Goal: Navigation & Orientation: Find specific page/section

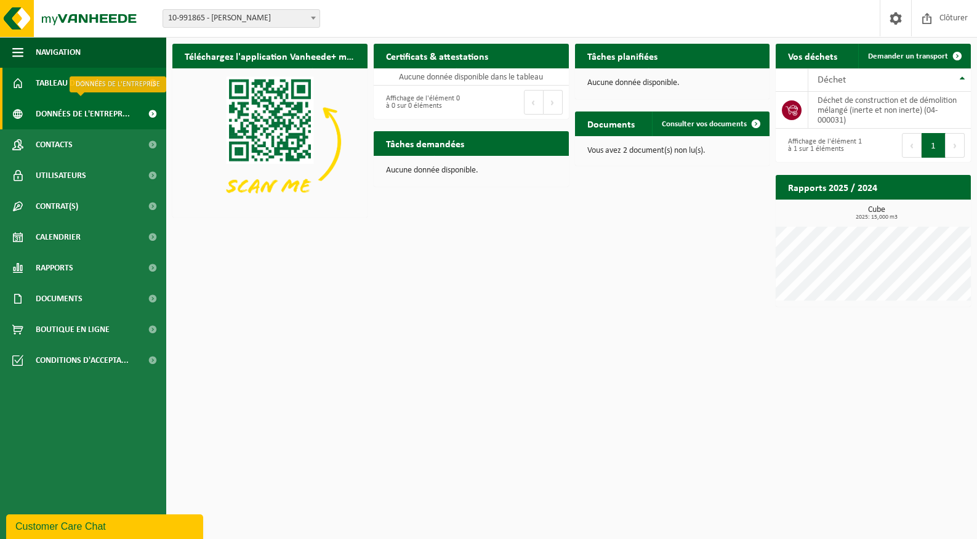
click at [62, 110] on span "Données de l'entrepr..." at bounding box center [83, 114] width 94 height 31
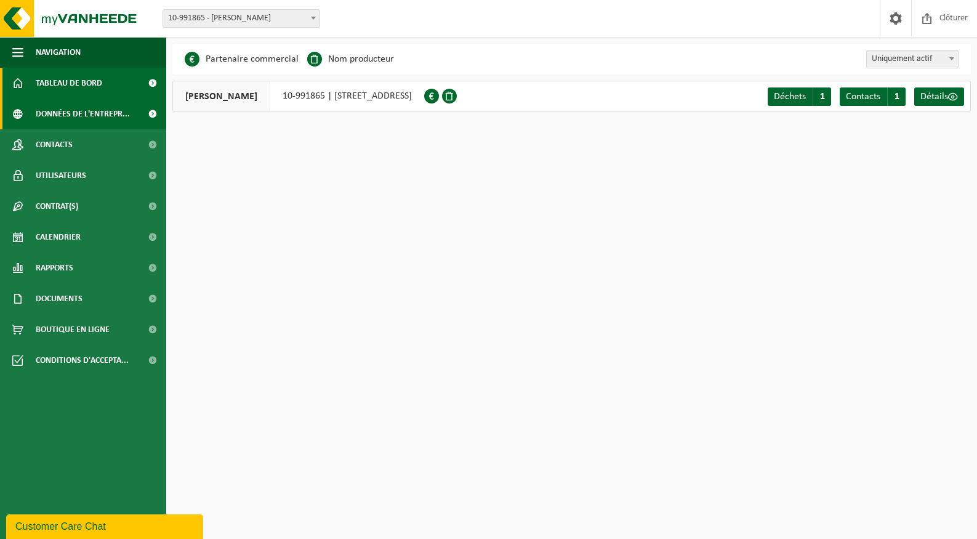
click at [67, 87] on span "Tableau de bord" at bounding box center [69, 83] width 67 height 31
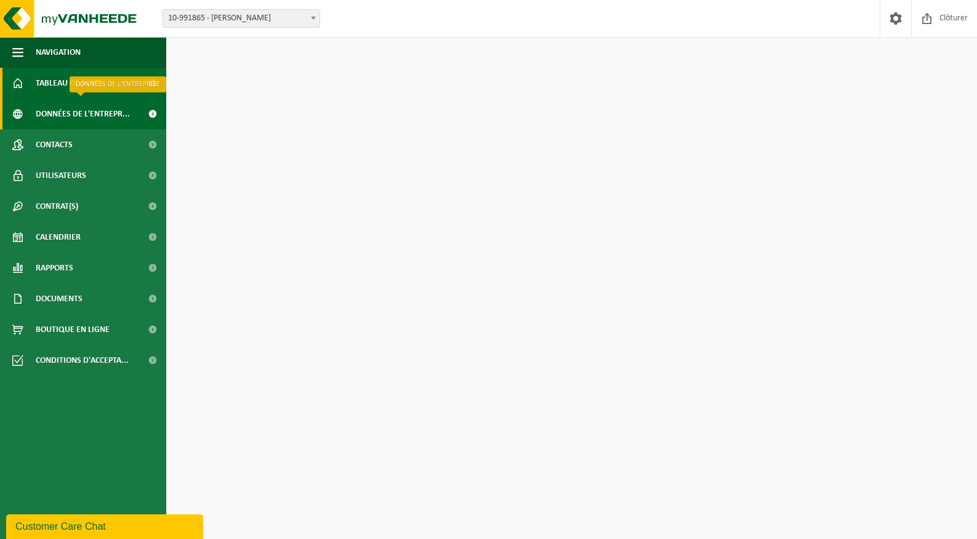
click at [76, 117] on span "Données de l'entrepr..." at bounding box center [83, 114] width 94 height 31
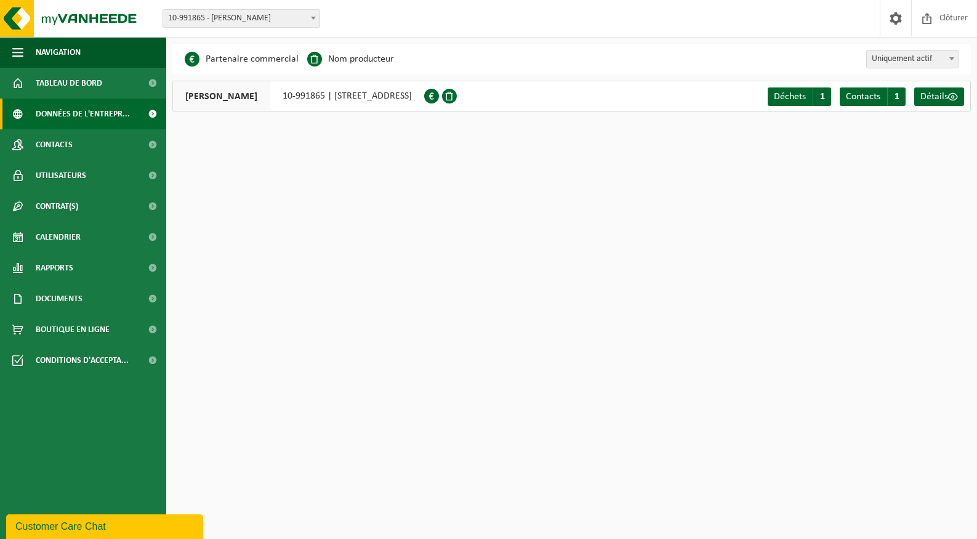
click at [233, 98] on span "GLOVER ALAIN" at bounding box center [221, 96] width 97 height 30
click at [215, 18] on span "10-991865 - [PERSON_NAME]" at bounding box center [241, 18] width 156 height 17
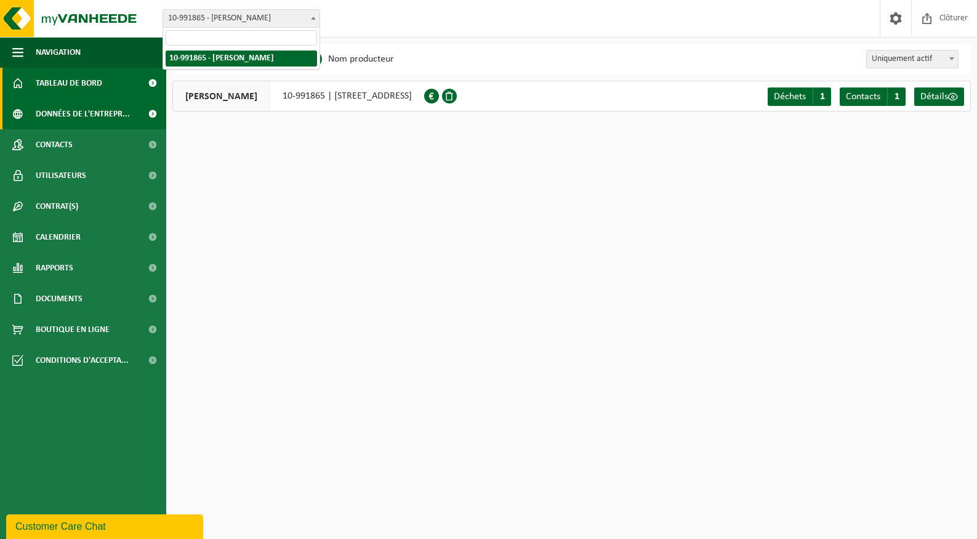
click at [88, 84] on span "Tableau de bord" at bounding box center [69, 83] width 67 height 31
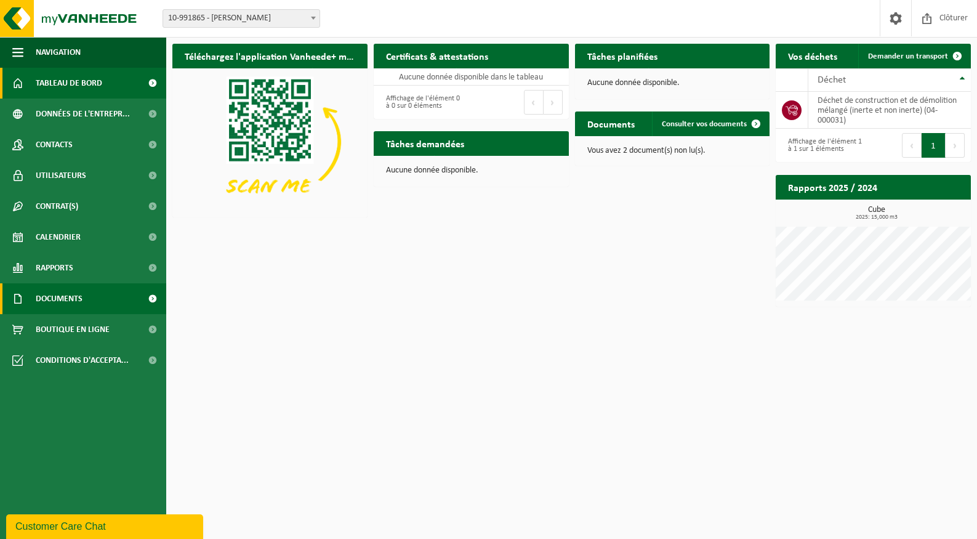
click at [79, 295] on span "Documents" at bounding box center [59, 298] width 47 height 31
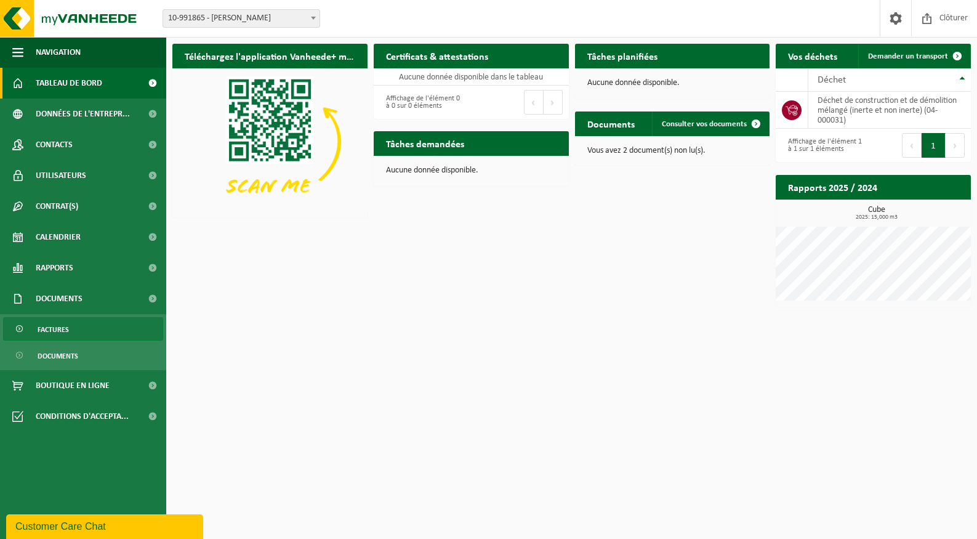
click at [39, 328] on span "Factures" at bounding box center [53, 329] width 31 height 23
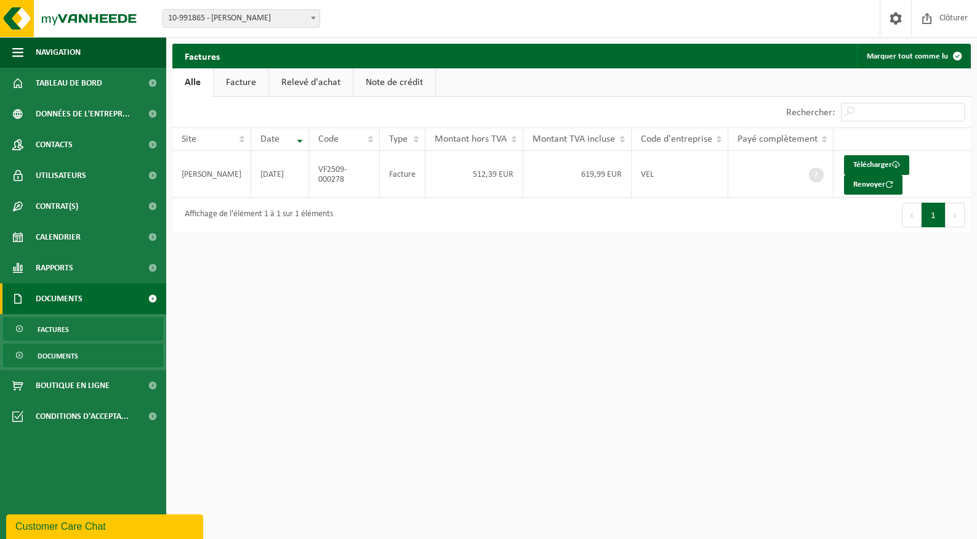
click at [69, 359] on span "Documents" at bounding box center [58, 355] width 41 height 23
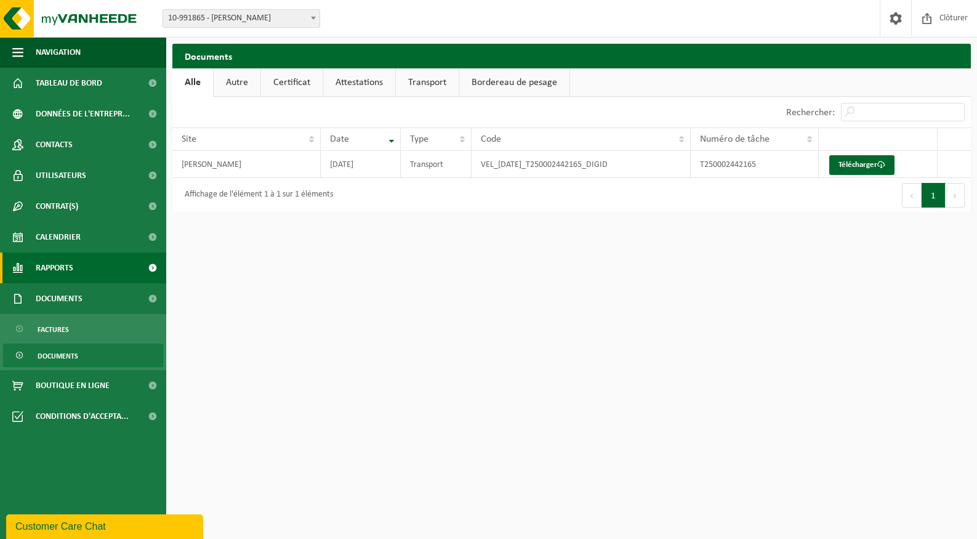
click at [55, 270] on span "Rapports" at bounding box center [55, 268] width 38 height 31
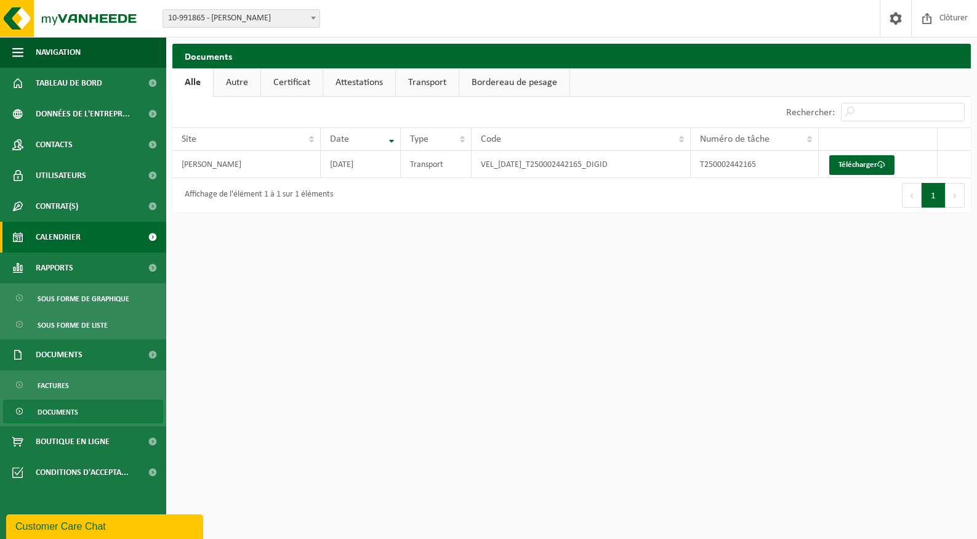
click at [68, 241] on span "Calendrier" at bounding box center [58, 237] width 45 height 31
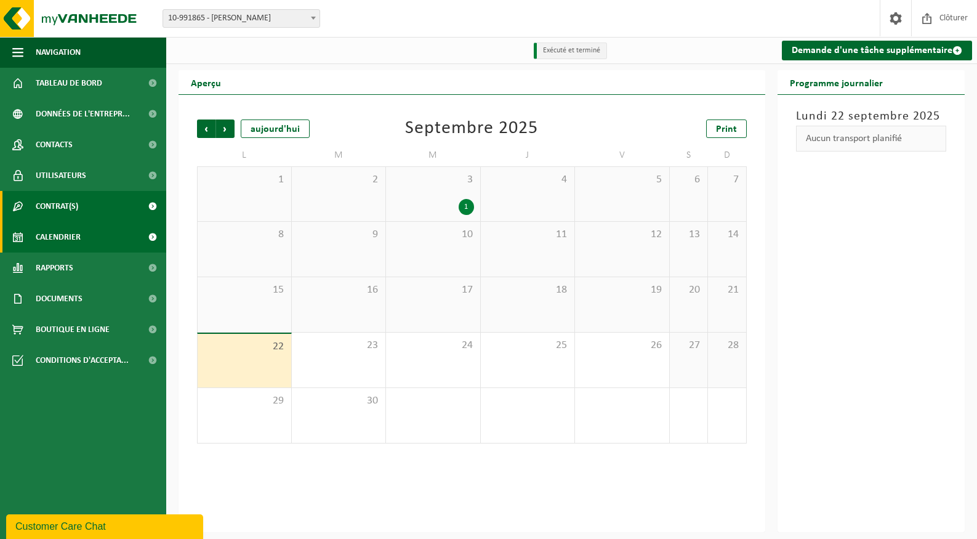
click at [68, 201] on span "Contrat(s)" at bounding box center [57, 206] width 42 height 31
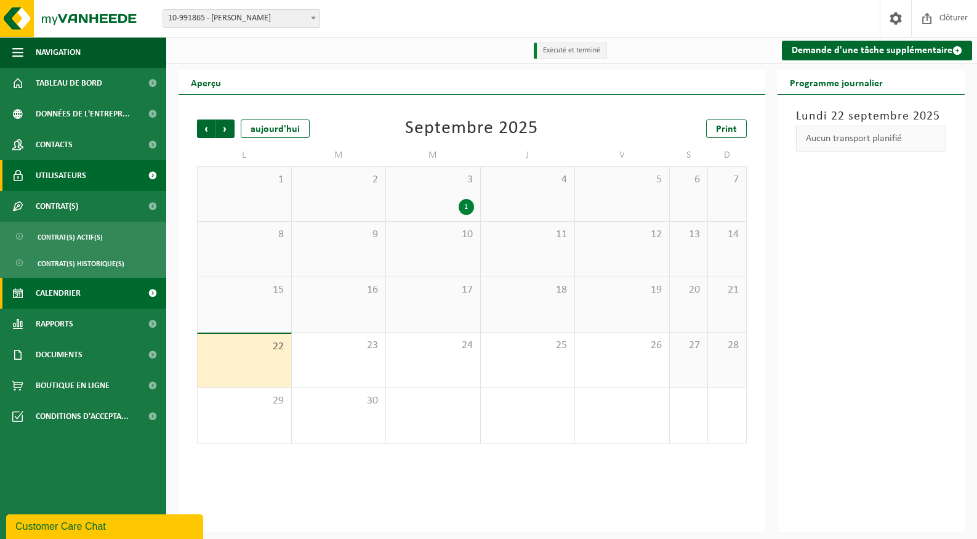
click at [63, 180] on span "Utilisateurs" at bounding box center [61, 175] width 51 height 31
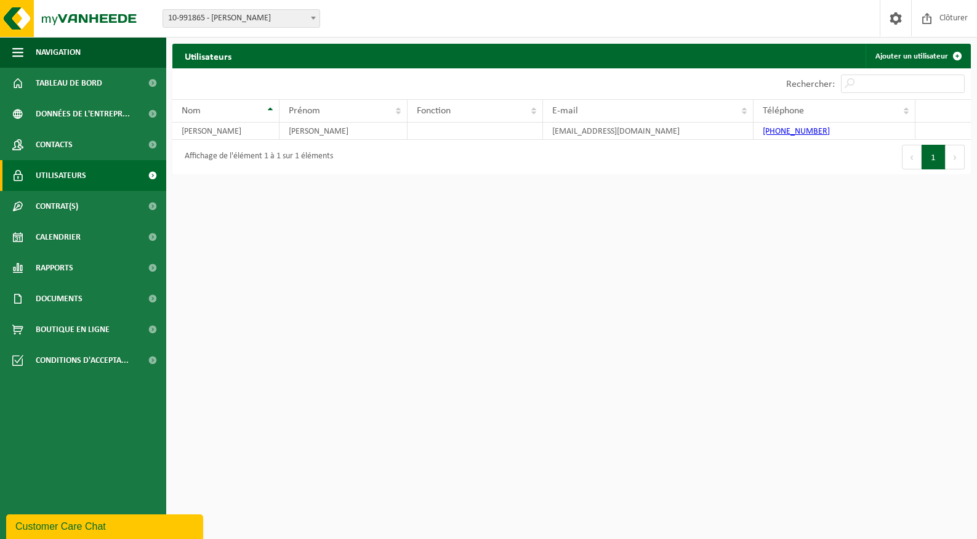
click at [280, 13] on span "10-991865 - [PERSON_NAME]" at bounding box center [241, 18] width 156 height 17
click at [58, 172] on span "Utilisateurs" at bounding box center [61, 175] width 51 height 31
click at [310, 20] on span at bounding box center [313, 18] width 12 height 16
click at [321, 124] on td "ADRIEN" at bounding box center [344, 131] width 128 height 17
click at [321, 135] on td "ADRIEN" at bounding box center [344, 131] width 128 height 17
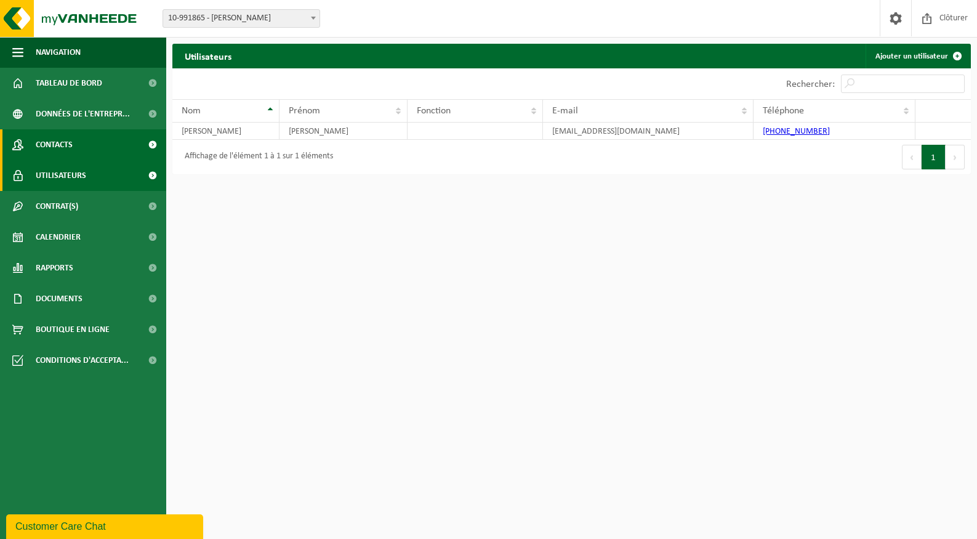
click at [59, 148] on span "Contacts" at bounding box center [54, 144] width 37 height 31
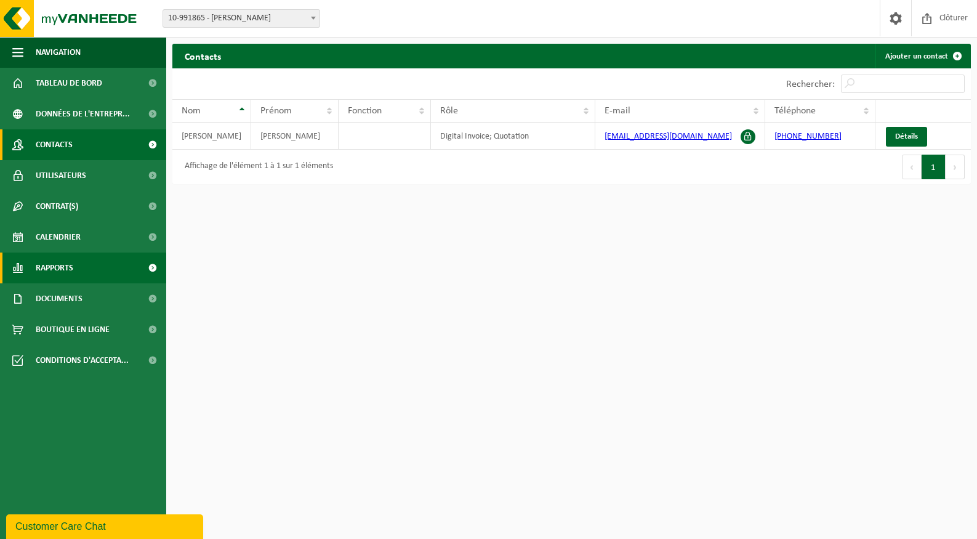
click at [71, 267] on span "Rapports" at bounding box center [55, 268] width 38 height 31
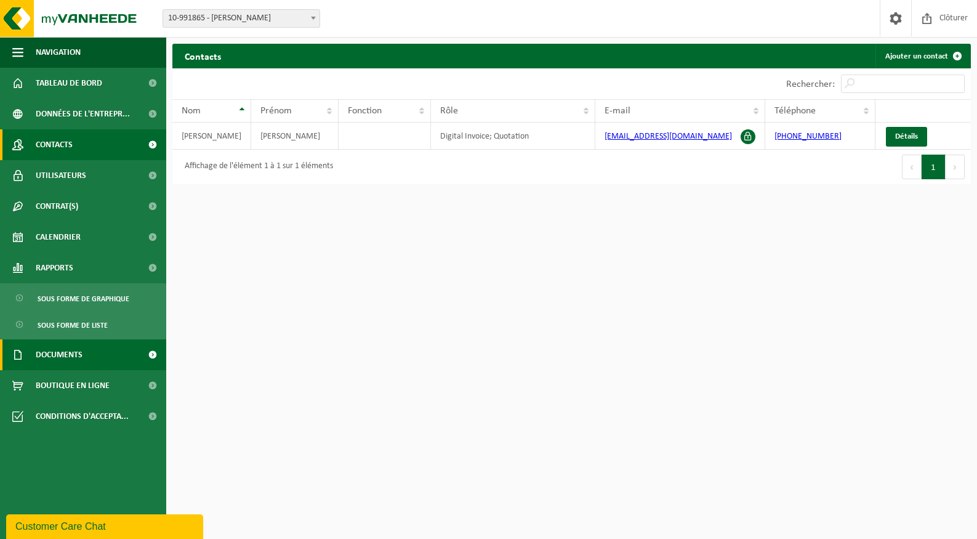
click at [76, 358] on span "Documents" at bounding box center [59, 354] width 47 height 31
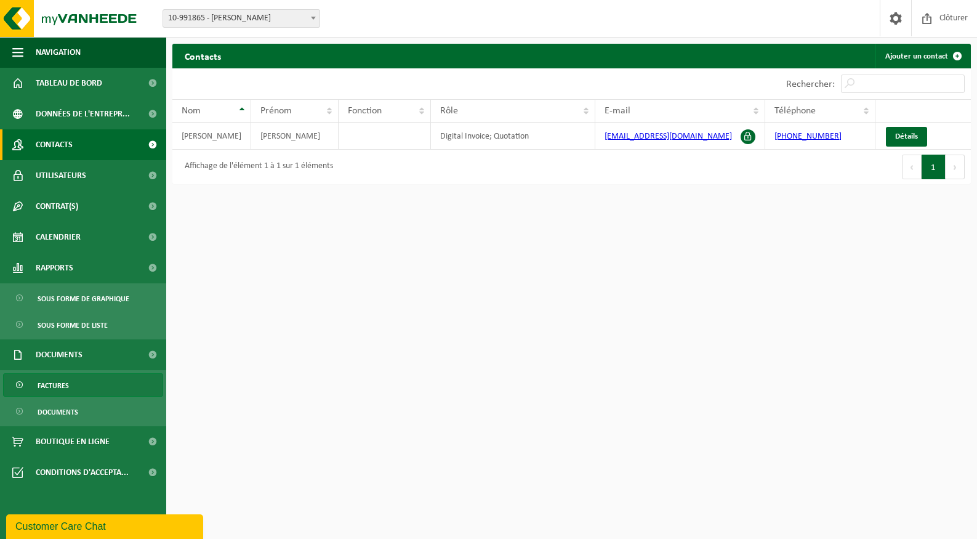
click at [47, 386] on span "Factures" at bounding box center [53, 385] width 31 height 23
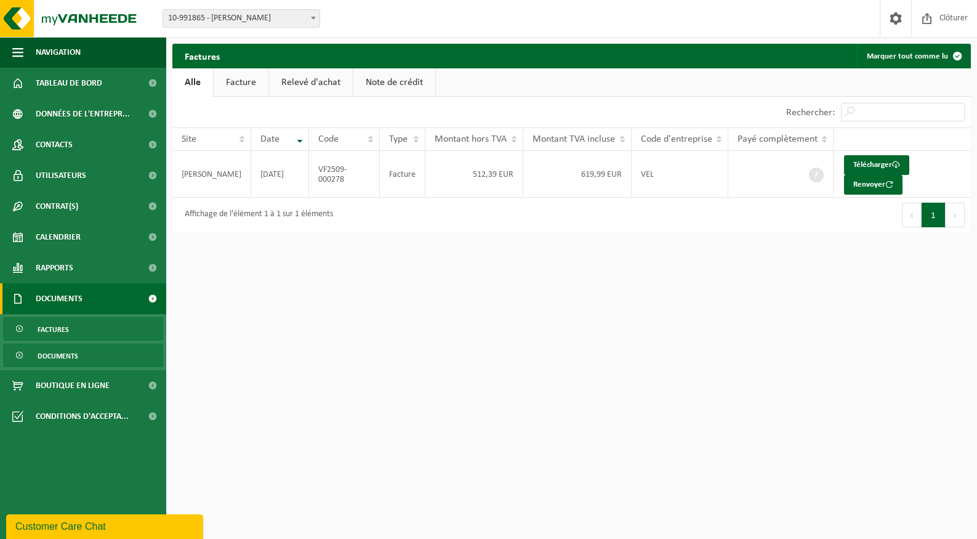
click at [49, 354] on span "Documents" at bounding box center [58, 355] width 41 height 23
